Goal: Information Seeking & Learning: Understand process/instructions

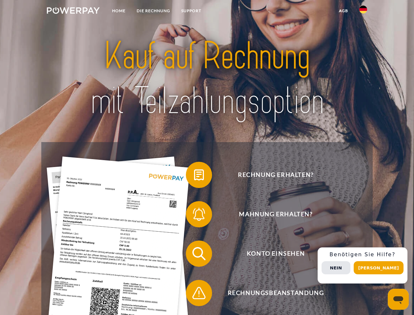
click at [73, 11] on img at bounding box center [73, 10] width 53 height 7
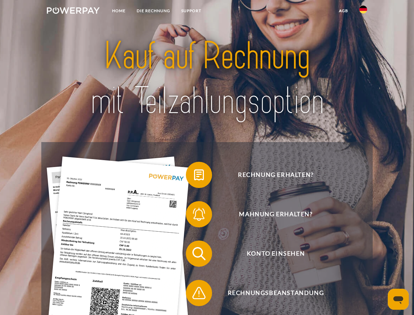
click at [363, 11] on img at bounding box center [363, 10] width 8 height 8
click at [343, 11] on link "agb" at bounding box center [343, 11] width 20 height 12
click at [194, 176] on span at bounding box center [189, 174] width 33 height 33
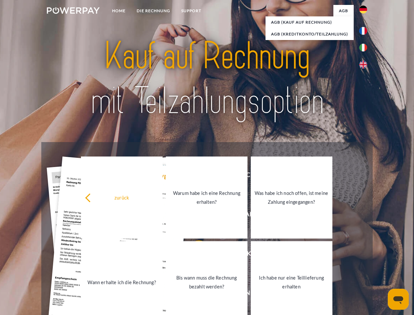
click at [194, 215] on div "zurück Warum habe ich eine Rechnung erhalten? Was habe ich noch offen, ist mein…" at bounding box center [206, 239] width 265 height 169
click at [194, 255] on link "Bis wann muss die Rechnung bezahlt werden?" at bounding box center [207, 282] width 82 height 82
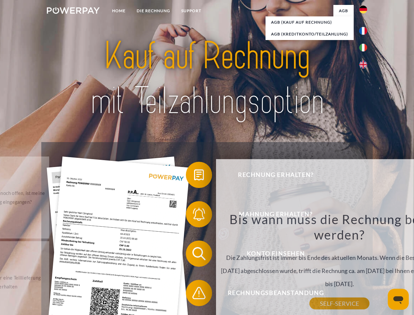
click at [220, 294] on div "Bis wann muss die Rechnung bezahlt werden? Die Zahlungsfrist ist immer bis Ende…" at bounding box center [339, 257] width 239 height 92
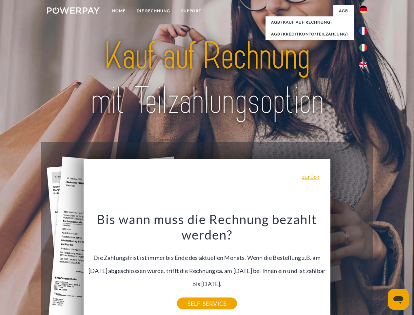
click at [365, 265] on div "Rechnung erhalten? Mahnung erhalten? Konto einsehen" at bounding box center [206, 273] width 331 height 262
click at [349, 266] on span "Konto einsehen" at bounding box center [275, 253] width 161 height 26
click at [381, 267] on header "Home DIE RECHNUNG SUPPORT" at bounding box center [207, 226] width 414 height 453
